Goal: Task Accomplishment & Management: Use online tool/utility

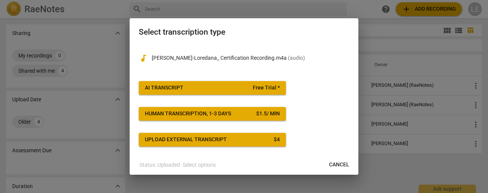
click at [255, 87] on span "Free Trial *" at bounding box center [266, 88] width 27 height 8
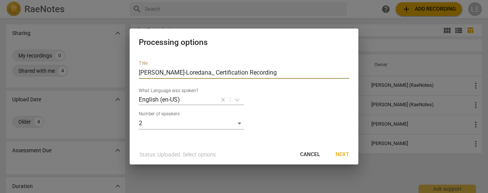
drag, startPoint x: 236, startPoint y: 72, endPoint x: 208, endPoint y: 73, distance: 27.9
click at [208, 73] on input "[PERSON_NAME]-Loredana_ Certification Recording" at bounding box center [244, 73] width 211 height 12
click at [269, 73] on input "[PERSON_NAME]-Loredana_ CoachVille Recording" at bounding box center [244, 73] width 211 height 12
type input "[PERSON_NAME]-Loredana_ CoachVille Recording"
click at [340, 152] on span "Next" at bounding box center [343, 155] width 14 height 8
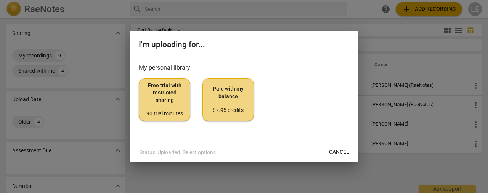
click at [156, 101] on span "Free trial with restricted sharing 90 trial minutes" at bounding box center [164, 100] width 39 height 36
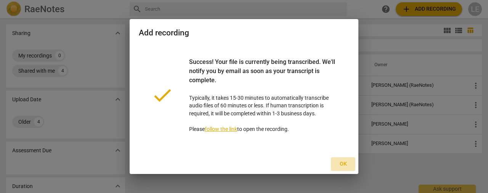
click at [345, 161] on span "Ok" at bounding box center [343, 165] width 12 height 8
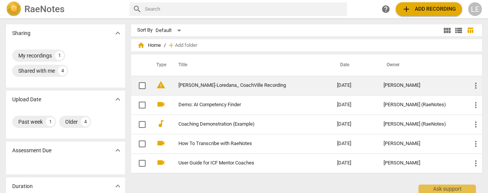
click at [250, 92] on td "[PERSON_NAME]-Loredana_ CoachVille Recording" at bounding box center [250, 85] width 162 height 19
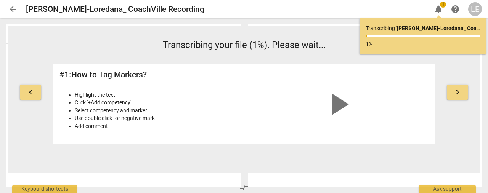
click at [455, 89] on span "keyboard_arrow_right" at bounding box center [457, 92] width 9 height 9
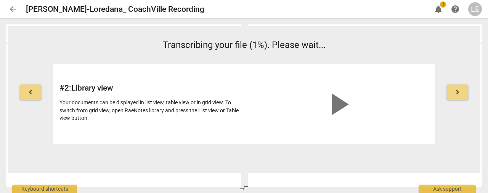
click at [455, 89] on span "keyboard_arrow_right" at bounding box center [457, 92] width 9 height 9
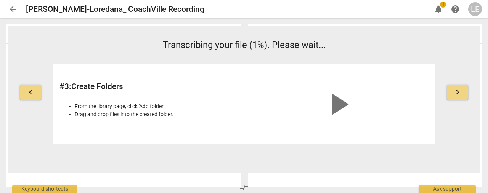
click at [455, 89] on span "keyboard_arrow_right" at bounding box center [457, 92] width 9 height 9
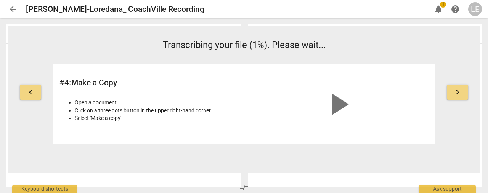
click at [455, 89] on span "keyboard_arrow_right" at bounding box center [457, 92] width 9 height 9
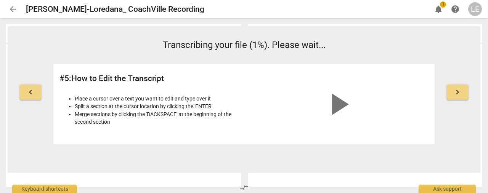
click at [455, 89] on span "keyboard_arrow_right" at bounding box center [457, 92] width 9 height 9
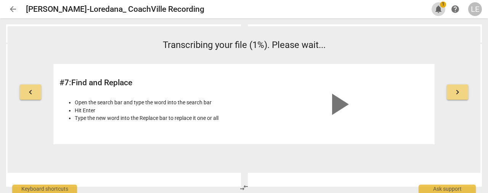
click at [437, 6] on span "notifications" at bounding box center [438, 9] width 9 height 9
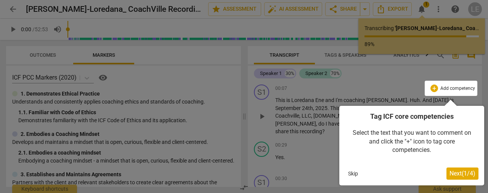
click at [463, 175] on span "Next ( 1 / 4 )" at bounding box center [463, 173] width 26 height 7
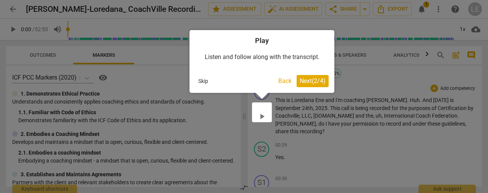
click at [314, 79] on span "Next ( 2 / 4 )" at bounding box center [313, 80] width 26 height 7
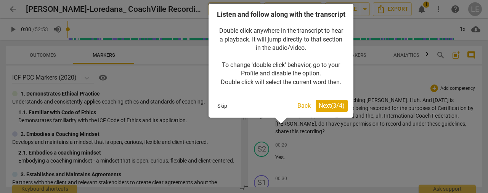
click at [322, 109] on span "Next ( 3 / 4 )" at bounding box center [332, 105] width 26 height 7
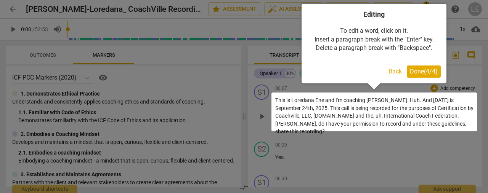
click at [430, 72] on span "Done ( 4 / 4 )" at bounding box center [424, 71] width 28 height 7
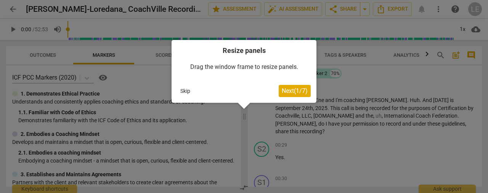
click at [295, 92] on span "Next ( 1 / 7 )" at bounding box center [295, 90] width 26 height 7
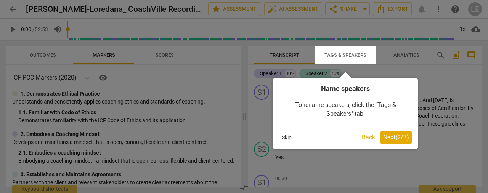
click at [391, 139] on span "Next ( 2 / 7 )" at bounding box center [396, 137] width 26 height 7
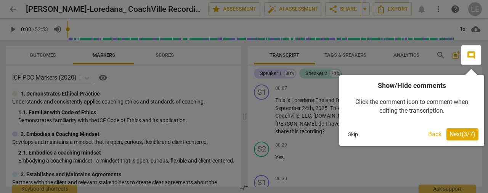
click at [457, 137] on span "Next ( 3 / 7 )" at bounding box center [463, 134] width 26 height 7
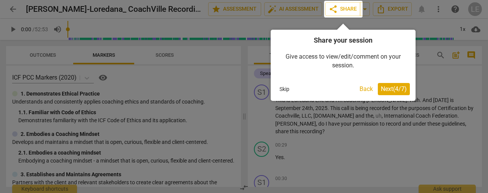
click at [457, 137] on div at bounding box center [244, 96] width 488 height 193
click at [386, 88] on span "Next ( 4 / 7 )" at bounding box center [394, 88] width 26 height 7
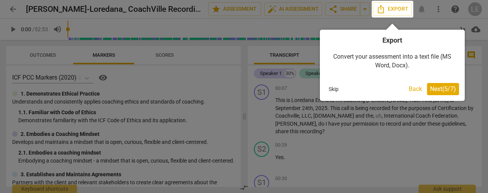
click at [439, 89] on span "Next ( 5 / 7 )" at bounding box center [443, 88] width 26 height 7
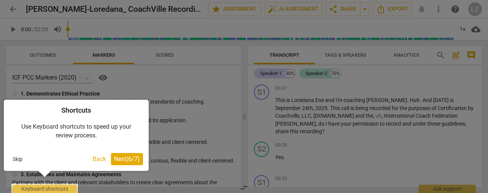
click at [122, 157] on span "Next ( 6 / 7 )" at bounding box center [127, 159] width 26 height 7
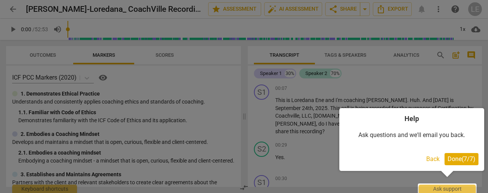
click at [473, 160] on span "Done ( 7 / 7 )" at bounding box center [462, 159] width 28 height 7
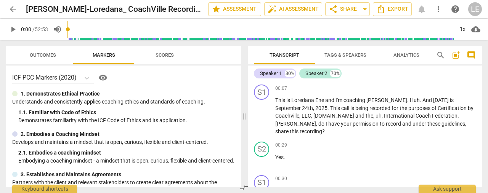
drag, startPoint x: 259, startPoint y: 93, endPoint x: 399, endPoint y: 73, distance: 141.9
click at [399, 73] on div "Speaker 1 30% Speaker 2 70%" at bounding box center [365, 73] width 222 height 13
click at [256, 93] on div "S1" at bounding box center [261, 92] width 15 height 15
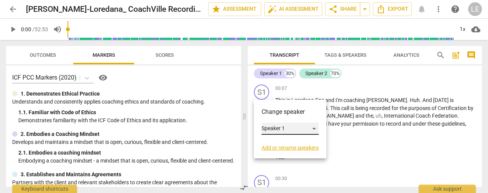
click at [315, 129] on div "Speaker 1" at bounding box center [290, 129] width 57 height 12
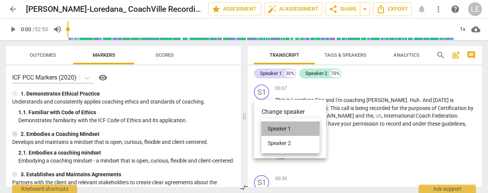
click at [298, 129] on li "Speaker 1" at bounding box center [291, 129] width 58 height 14
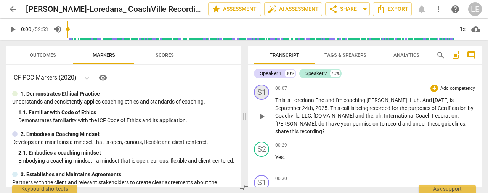
click at [265, 88] on div "S1" at bounding box center [261, 92] width 15 height 15
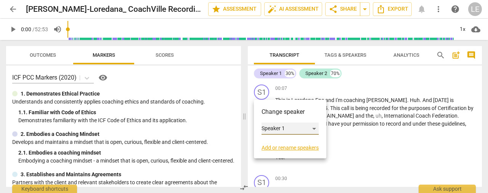
click at [285, 127] on div "Speaker 1" at bounding box center [290, 129] width 57 height 12
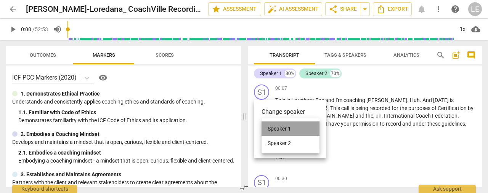
click at [285, 127] on li "Speaker 1" at bounding box center [291, 129] width 58 height 14
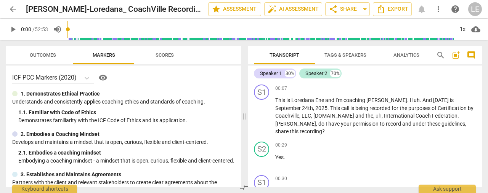
click at [349, 58] on span "Tags & Speakers" at bounding box center [346, 55] width 42 height 6
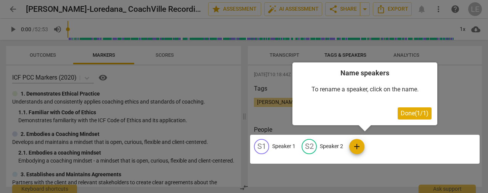
click at [409, 112] on span "Done ( 1 / 1 )" at bounding box center [415, 113] width 28 height 7
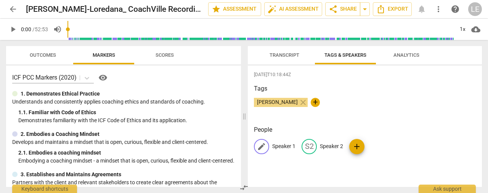
click at [285, 147] on p "Speaker 1" at bounding box center [283, 147] width 23 height 8
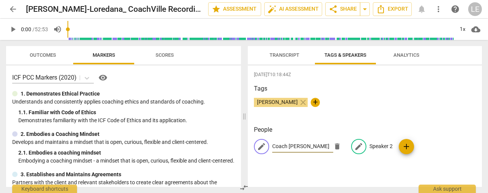
type input "Coach [PERSON_NAME]"
click at [384, 148] on p "Speaker 2" at bounding box center [381, 147] width 23 height 8
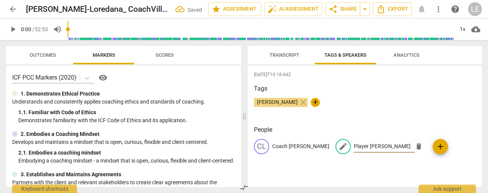
type input "Player [PERSON_NAME]"
click at [399, 94] on div "Tags [PERSON_NAME] close +" at bounding box center [365, 101] width 222 height 35
click at [279, 55] on span "Transcript" at bounding box center [285, 55] width 30 height 6
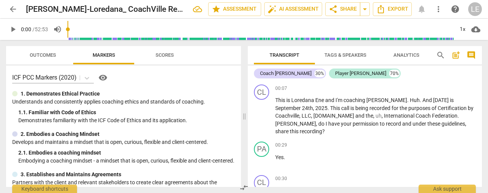
click at [333, 51] on span "Tags & Speakers" at bounding box center [346, 55] width 60 height 10
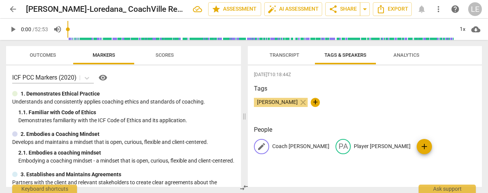
click at [295, 145] on p "Coach [PERSON_NAME]" at bounding box center [300, 147] width 57 height 8
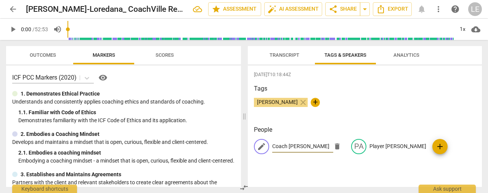
click at [351, 116] on div "Tags [PERSON_NAME] close +" at bounding box center [365, 101] width 222 height 35
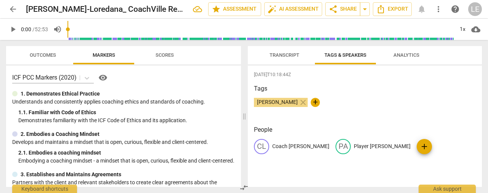
click at [285, 53] on span "Transcript" at bounding box center [285, 55] width 30 height 6
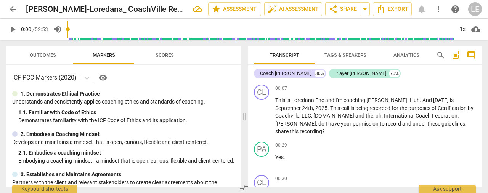
click at [46, 54] on span "Outcomes" at bounding box center [43, 55] width 26 height 6
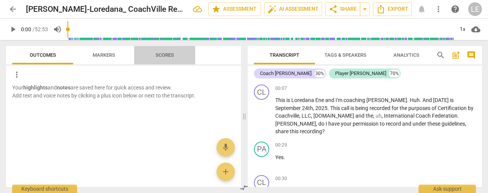
click at [165, 55] on span "Scores" at bounding box center [165, 55] width 18 height 6
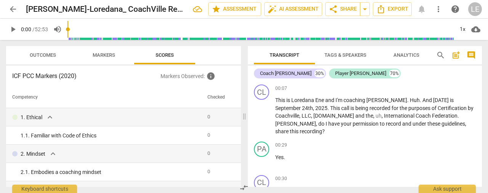
click at [407, 51] on span "Analytics" at bounding box center [407, 55] width 44 height 10
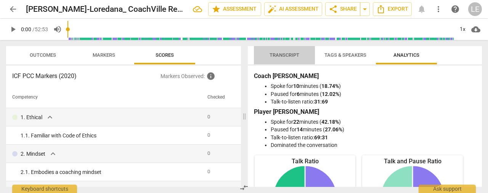
click at [283, 55] on span "Transcript" at bounding box center [285, 55] width 30 height 6
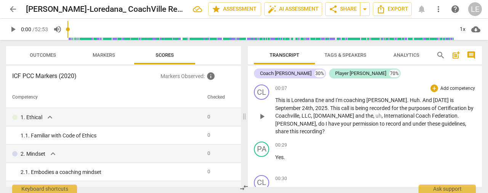
click at [366, 115] on span "the" at bounding box center [370, 116] width 8 height 6
click at [376, 116] on span "uh" at bounding box center [379, 116] width 6 height 6
click at [420, 99] on span "." at bounding box center [421, 100] width 3 height 6
drag, startPoint x: 408, startPoint y: 100, endPoint x: 386, endPoint y: 100, distance: 22.1
click at [386, 100] on p "This is [PERSON_NAME] and I'm coaching [PERSON_NAME] . Huh . And [DATE] is [DAT…" at bounding box center [375, 116] width 201 height 39
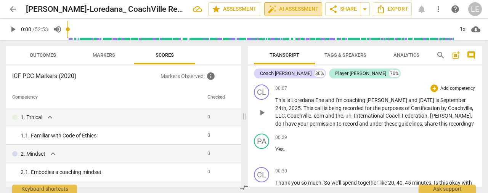
click at [292, 7] on span "auto_fix_high AI Assessment" at bounding box center [293, 9] width 51 height 9
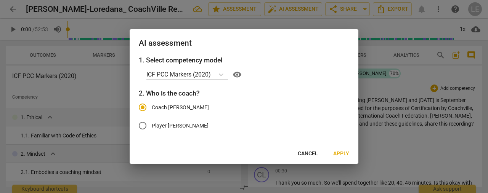
click at [342, 154] on span "Apply" at bounding box center [341, 154] width 16 height 8
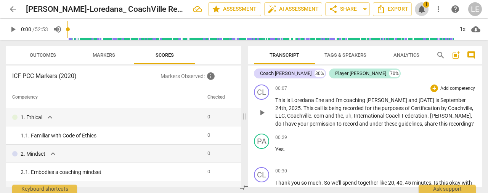
click at [422, 8] on span "notifications" at bounding box center [421, 9] width 9 height 9
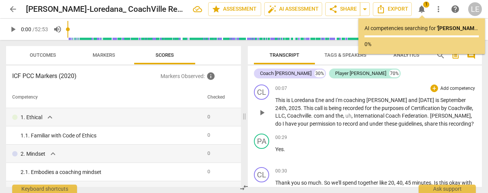
click at [428, 37] on div at bounding box center [422, 36] width 114 height 2
drag, startPoint x: 428, startPoint y: 37, endPoint x: 437, endPoint y: 38, distance: 9.2
click at [437, 38] on div "AI competencies searching for ' Ene Mihaela-Loredana_ CoachVille Recording ' ..…" at bounding box center [422, 36] width 114 height 24
click at [387, 34] on div "AI competencies searching for ' Ene Mihaela-Loredana_ CoachVille Recording ' ..…" at bounding box center [422, 36] width 114 height 24
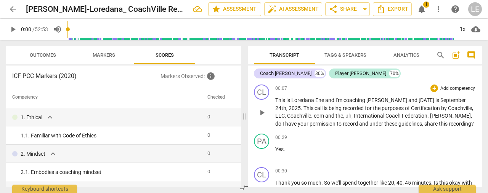
click at [411, 106] on span "Certification" at bounding box center [426, 108] width 30 height 6
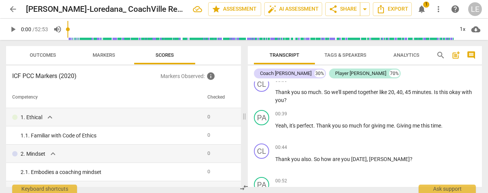
scroll to position [92, 0]
click at [405, 90] on span "," at bounding box center [404, 92] width 2 height 6
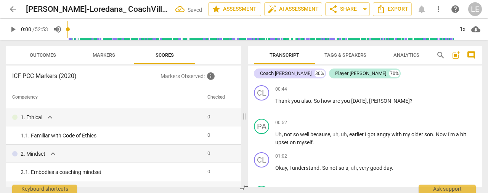
scroll to position [216, 0]
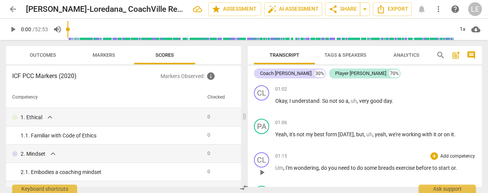
click at [394, 169] on span "breads" at bounding box center [387, 168] width 18 height 6
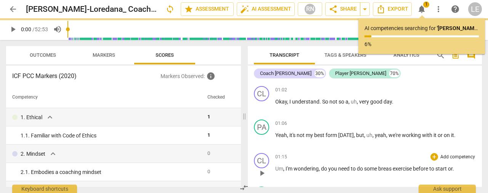
scroll to position [217, 0]
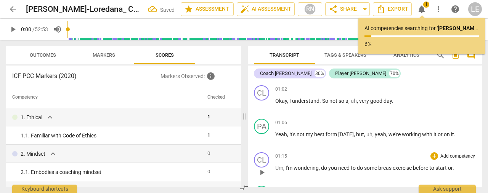
click at [392, 168] on span "breas" at bounding box center [385, 168] width 14 height 6
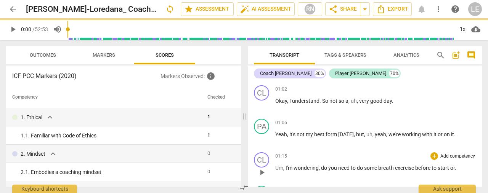
click at [461, 168] on p "Um , I'm wondering , do you need to do some breath exercise before to start or ." at bounding box center [375, 168] width 201 height 8
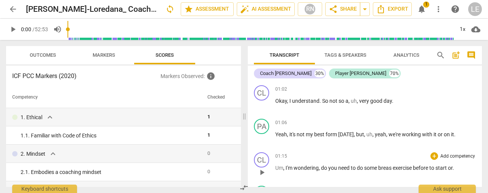
scroll to position [284, 0]
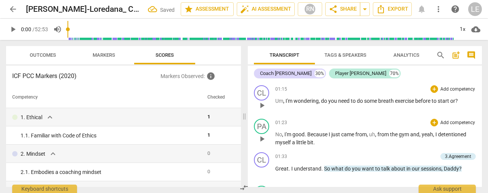
click at [348, 142] on p "No , I'm good . Because I just came from , uh , from the gym and , yeah , I det…" at bounding box center [375, 139] width 201 height 16
click at [444, 167] on span "Daddy" at bounding box center [451, 169] width 15 height 6
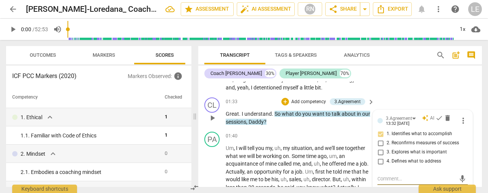
scroll to position [359, 0]
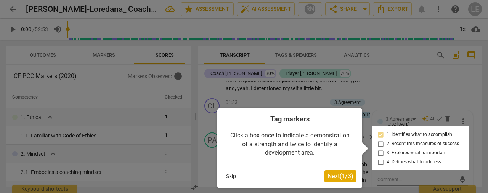
click at [337, 0] on body "arrow_back Ene Mihaela-Loredana_ CoachVille Recording edit star Assessment auto…" at bounding box center [244, 0] width 488 height 0
click at [392, 88] on div at bounding box center [244, 96] width 488 height 193
click at [343, 176] on span "Next ( 1 / 3 )" at bounding box center [341, 176] width 26 height 7
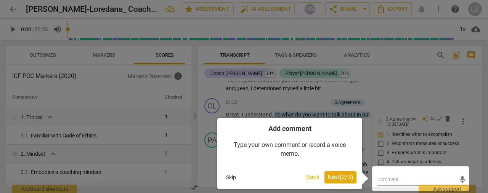
click at [343, 176] on span "Next ( 2 / 3 )" at bounding box center [341, 177] width 26 height 7
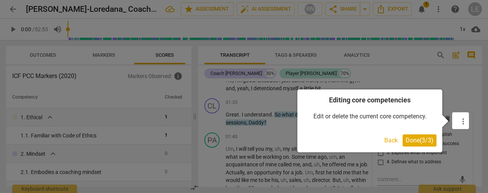
click at [420, 144] on span "Done ( 3 / 3 )" at bounding box center [420, 140] width 28 height 7
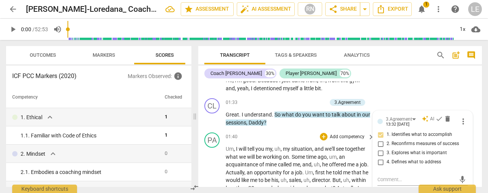
click at [329, 135] on p "Add competency" at bounding box center [347, 137] width 36 height 7
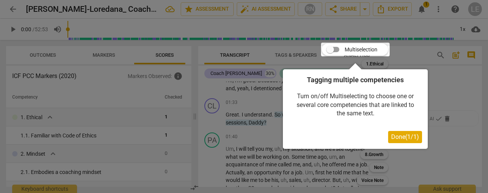
click at [300, 118] on div "Turn on/off Multiselecting to choose one or several core competencies that are …" at bounding box center [356, 105] width 134 height 41
click at [260, 124] on div at bounding box center [244, 96] width 488 height 193
click at [399, 134] on span "Done ( 1 / 1 )" at bounding box center [405, 137] width 28 height 7
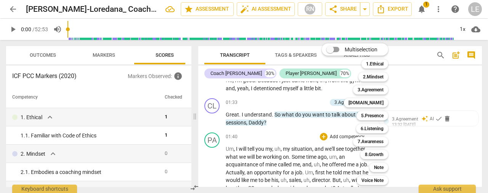
click at [265, 146] on div at bounding box center [244, 96] width 488 height 193
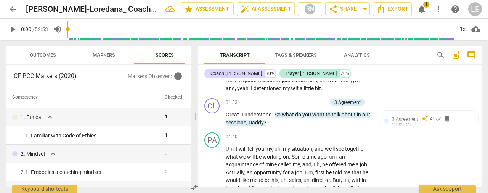
click at [251, 120] on span "Daddy" at bounding box center [256, 123] width 15 height 6
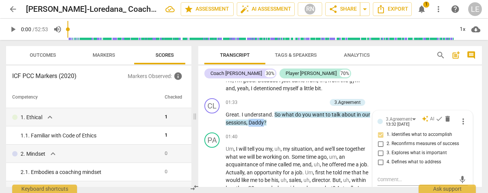
drag, startPoint x: 250, startPoint y: 121, endPoint x: 264, endPoint y: 122, distance: 14.2
click at [264, 122] on p "Great . I understand . So what do you want to talk about in our sessions , Dadd…" at bounding box center [298, 119] width 145 height 16
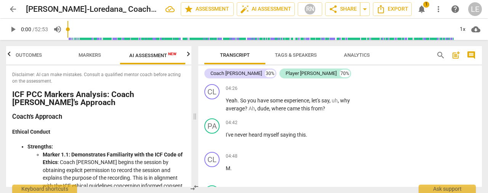
scroll to position [794, 0]
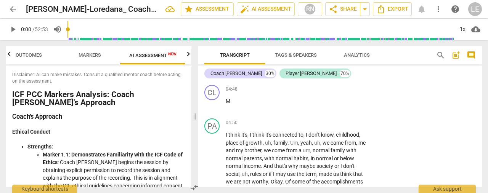
click at [158, 56] on span "AI Assessment New" at bounding box center [152, 56] width 47 height 6
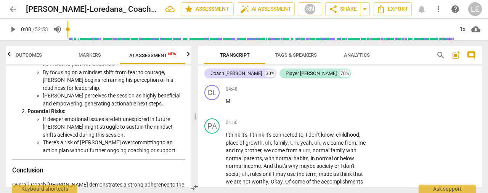
scroll to position [1583, 0]
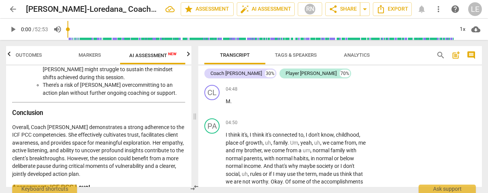
click at [161, 184] on h3 "Assessment: ICF PCC Level" at bounding box center [98, 188] width 173 height 8
click at [88, 55] on span "Markers" at bounding box center [90, 55] width 23 height 6
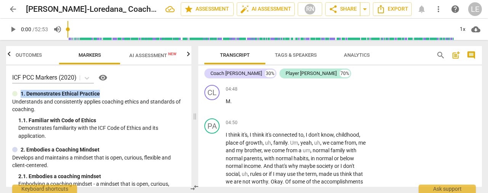
drag, startPoint x: 188, startPoint y: 70, endPoint x: 190, endPoint y: 85, distance: 15.0
click at [190, 85] on div "ICF PCC Markers (2020) visibility 1. Demonstrates Ethical Practice Understands …" at bounding box center [98, 127] width 185 height 122
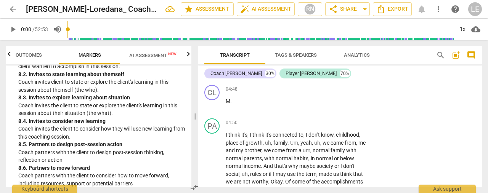
scroll to position [1079, 0]
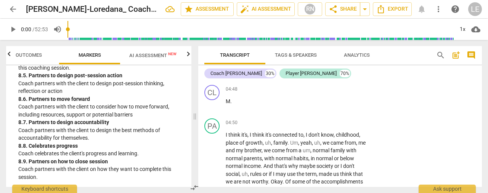
click at [192, 184] on span "compare_arrows" at bounding box center [194, 188] width 9 height 9
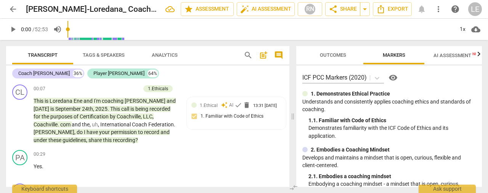
click at [35, 55] on span "Transcript" at bounding box center [43, 55] width 30 height 6
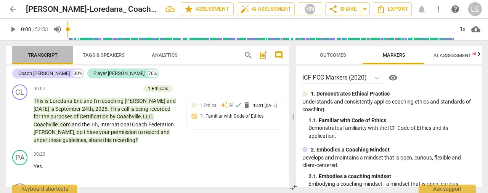
click at [68, 50] on span "Transcript" at bounding box center [42, 55] width 61 height 10
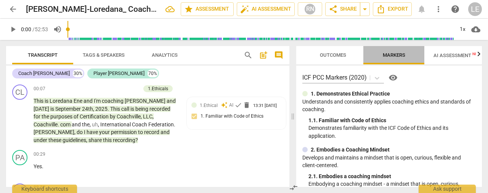
click at [421, 48] on button "Markers" at bounding box center [394, 55] width 61 height 18
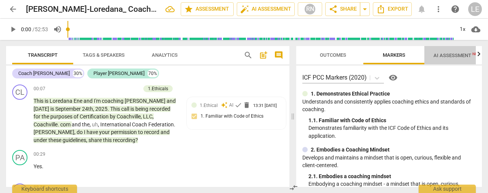
click at [462, 57] on span "AI Assessment New" at bounding box center [457, 56] width 47 height 6
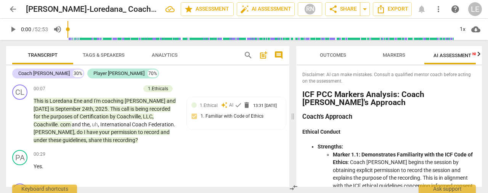
scroll to position [0, 14]
click at [479, 55] on icon "button" at bounding box center [479, 54] width 9 height 9
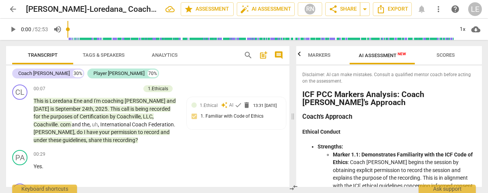
click at [439, 55] on span "Scores" at bounding box center [446, 55] width 18 height 6
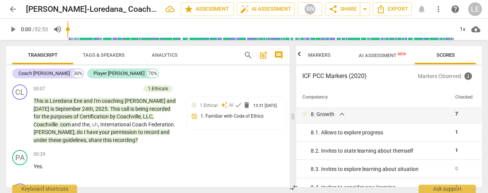
scroll to position [786, 0]
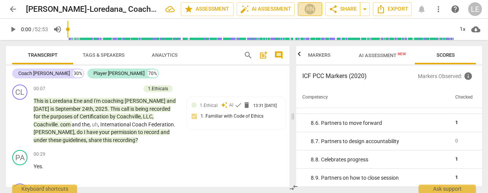
click at [311, 7] on div "RN" at bounding box center [309, 8] width 11 height 11
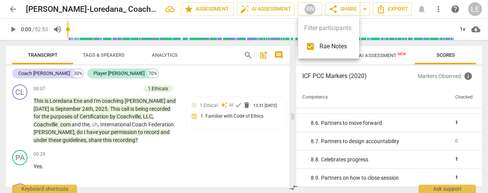
click at [342, 6] on div at bounding box center [244, 96] width 488 height 193
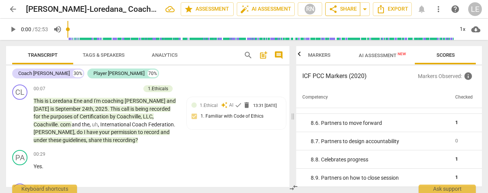
click at [343, 6] on span "share Share" at bounding box center [343, 9] width 28 height 9
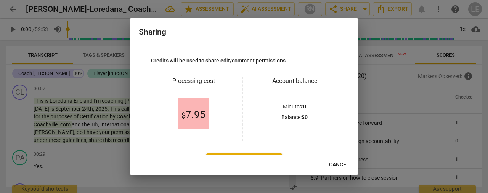
click at [336, 164] on span "Cancel" at bounding box center [339, 165] width 20 height 8
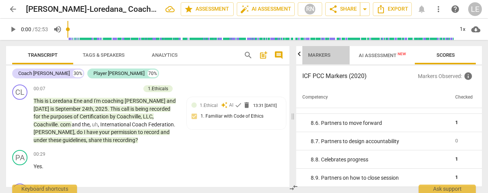
click at [317, 52] on span "Markers" at bounding box center [319, 55] width 23 height 6
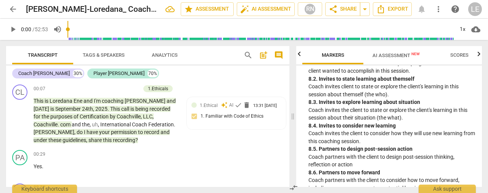
scroll to position [0, 0]
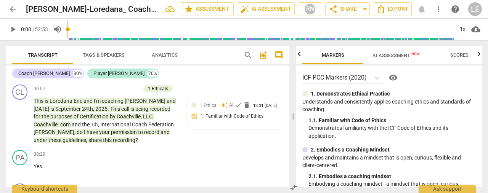
click at [303, 55] on span "Markers" at bounding box center [333, 55] width 61 height 10
click at [295, 55] on div "Outcomes Markers AI Assessment New Scores ICF PCC Markers (2020) visibility 1. …" at bounding box center [390, 116] width 195 height 153
click at [95, 57] on span "Tags & Speakers" at bounding box center [104, 55] width 42 height 6
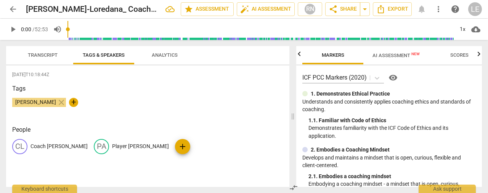
click at [163, 53] on span "Analytics" at bounding box center [165, 55] width 26 height 6
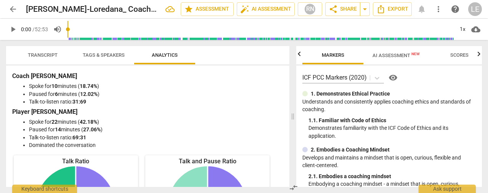
click at [48, 53] on span "Transcript" at bounding box center [43, 55] width 30 height 6
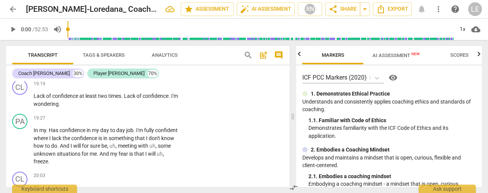
scroll to position [3068, 0]
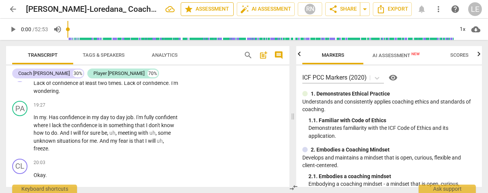
click at [196, 7] on span "star Assessment" at bounding box center [207, 9] width 46 height 9
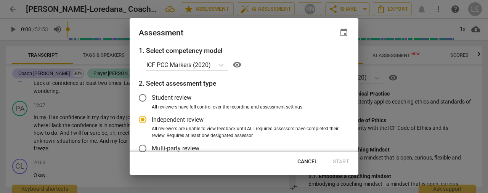
radio input "false"
click at [147, 100] on input "Student review" at bounding box center [143, 98] width 18 height 18
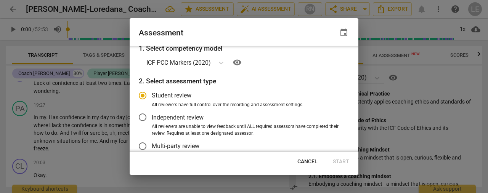
scroll to position [0, 0]
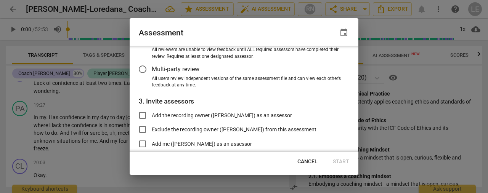
radio input "false"
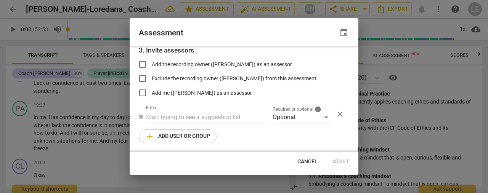
click at [153, 63] on span "Add the recording owner ([PERSON_NAME]) as an assessor" at bounding box center [222, 65] width 140 height 8
click at [152, 63] on input "Add the recording owner ([PERSON_NAME]) as an assessor" at bounding box center [143, 64] width 18 height 18
checkbox input "true"
radio input "false"
click at [341, 162] on span "Start" at bounding box center [341, 162] width 16 height 8
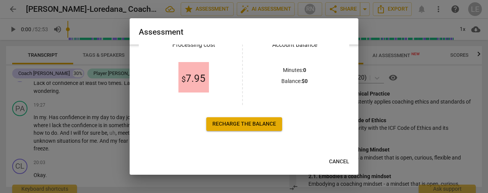
scroll to position [44, 0]
click at [339, 161] on span "Cancel" at bounding box center [339, 162] width 20 height 8
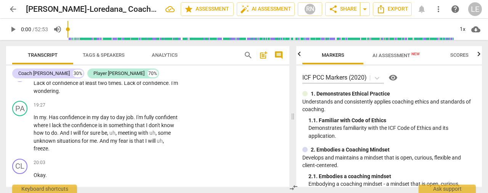
click at [481, 55] on icon "button" at bounding box center [479, 54] width 9 height 9
click at [481, 55] on div at bounding box center [479, 54] width 6 height 16
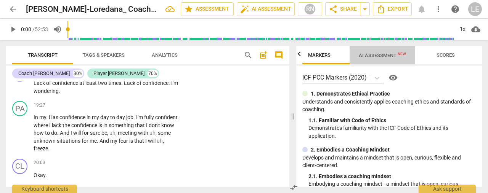
click at [377, 60] on span "AI Assessment New" at bounding box center [383, 55] width 66 height 11
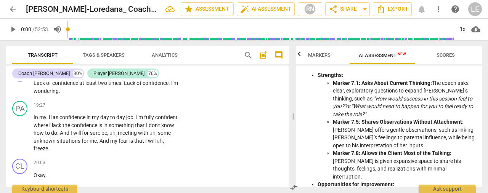
scroll to position [1152, 0]
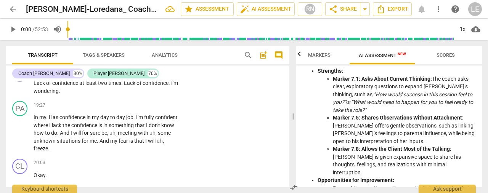
click at [290, 122] on div "Transcript Tags & Speakers Analytics search post_add comment Coach [PERSON_NAME…" at bounding box center [146, 116] width 293 height 153
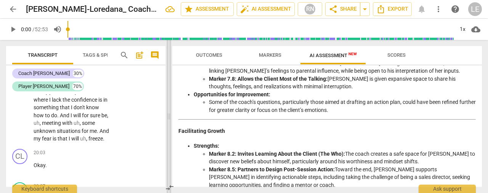
scroll to position [794, 0]
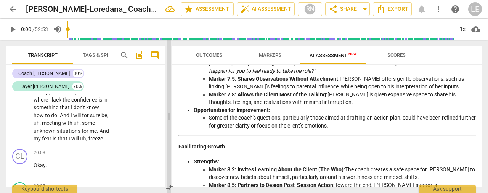
drag, startPoint x: 292, startPoint y: 119, endPoint x: 168, endPoint y: 117, distance: 123.6
click at [168, 117] on span at bounding box center [169, 116] width 5 height 153
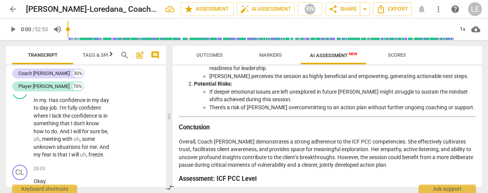
scroll to position [1053, 0]
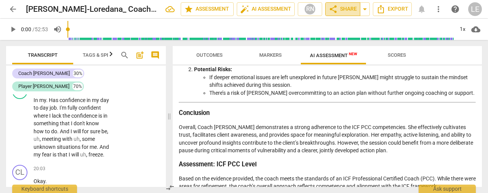
click at [340, 10] on span "share Share" at bounding box center [343, 9] width 28 height 9
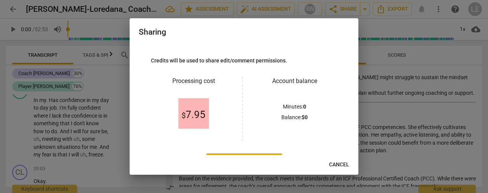
click at [345, 163] on span "Cancel" at bounding box center [339, 165] width 20 height 8
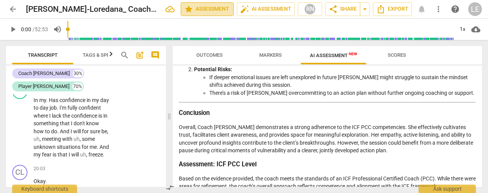
click at [209, 7] on span "star Assessment" at bounding box center [207, 9] width 46 height 9
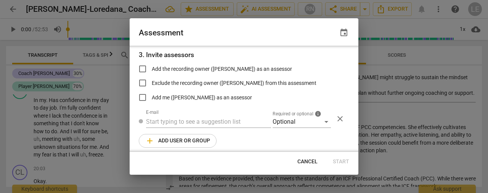
scroll to position [130, 0]
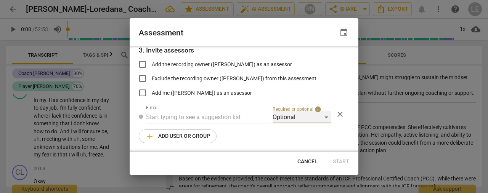
click at [322, 117] on div "Optional" at bounding box center [302, 117] width 58 height 12
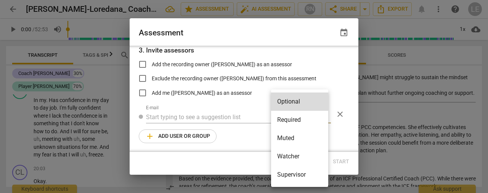
click at [334, 74] on div at bounding box center [244, 96] width 488 height 193
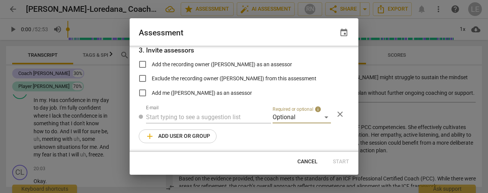
click at [311, 165] on span "Cancel" at bounding box center [308, 162] width 20 height 8
radio input "false"
